Goal: Information Seeking & Learning: Learn about a topic

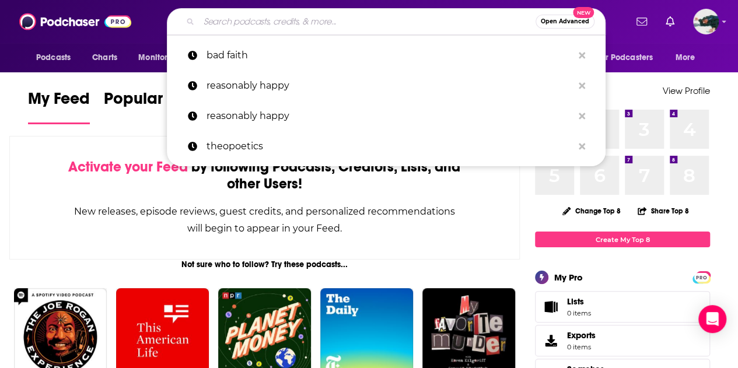
click at [266, 27] on input "Search podcasts, credits, & more..." at bounding box center [367, 21] width 337 height 19
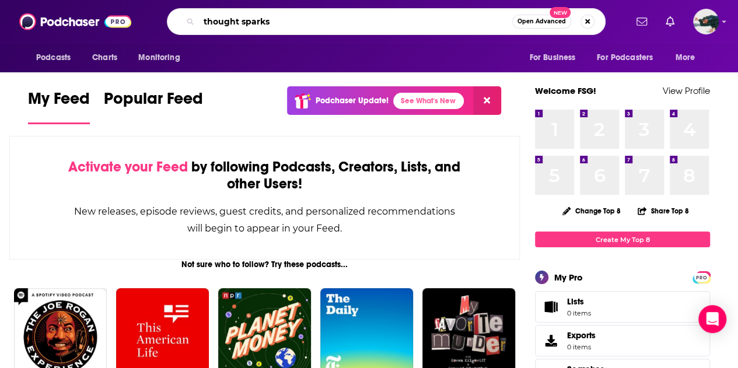
type input "thought sparks"
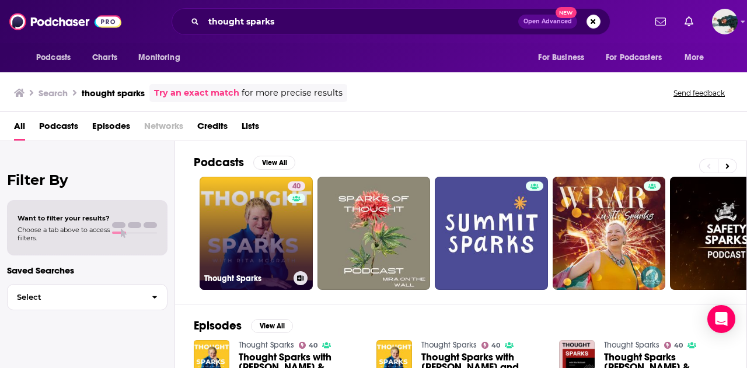
click at [260, 229] on link "40 Thought Sparks" at bounding box center [256, 233] width 113 height 113
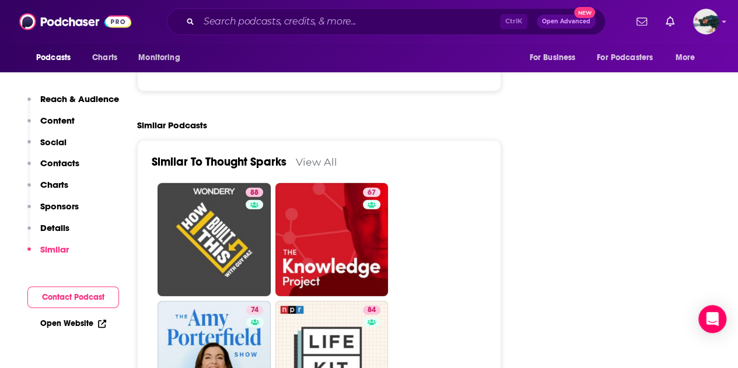
scroll to position [1534, 0]
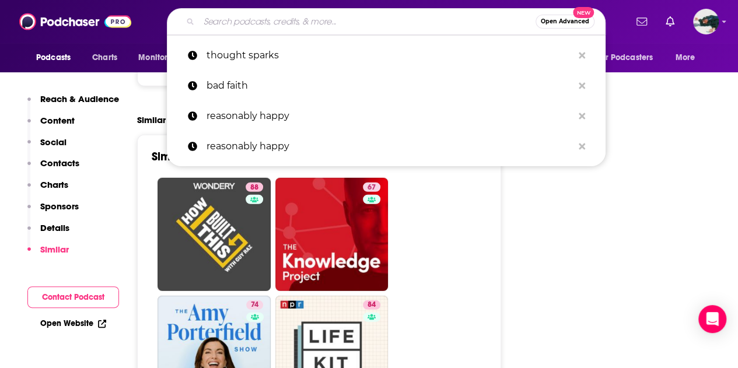
click at [281, 16] on input "Search podcasts, credits, & more..." at bounding box center [367, 21] width 337 height 19
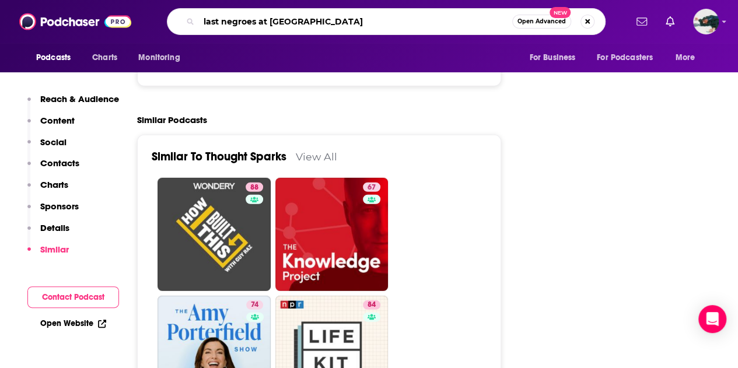
type input "last negroes at [GEOGRAPHIC_DATA]"
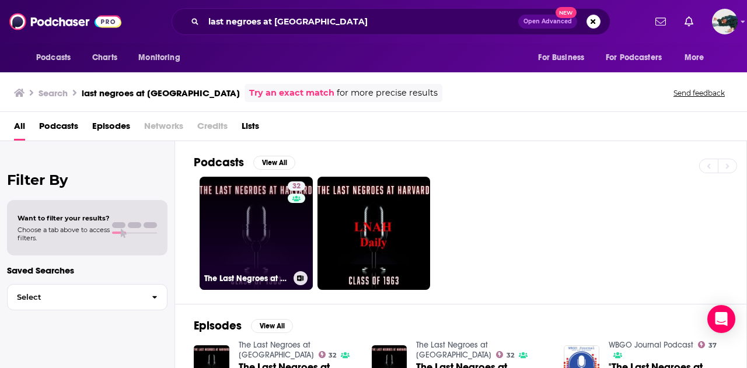
click at [282, 233] on link "32 The Last Negroes at [GEOGRAPHIC_DATA]" at bounding box center [256, 233] width 113 height 113
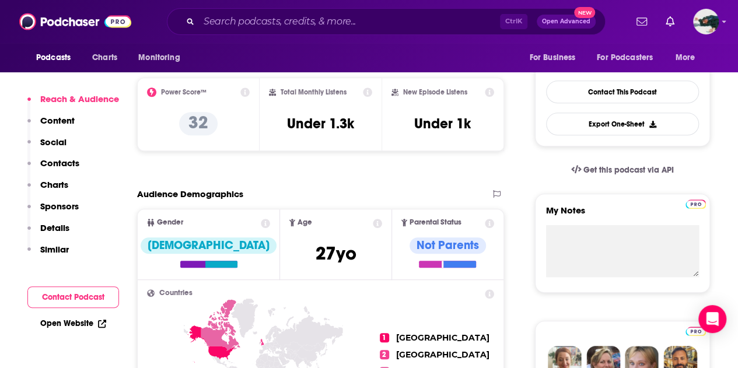
scroll to position [280, 0]
